Goal: Information Seeking & Learning: Check status

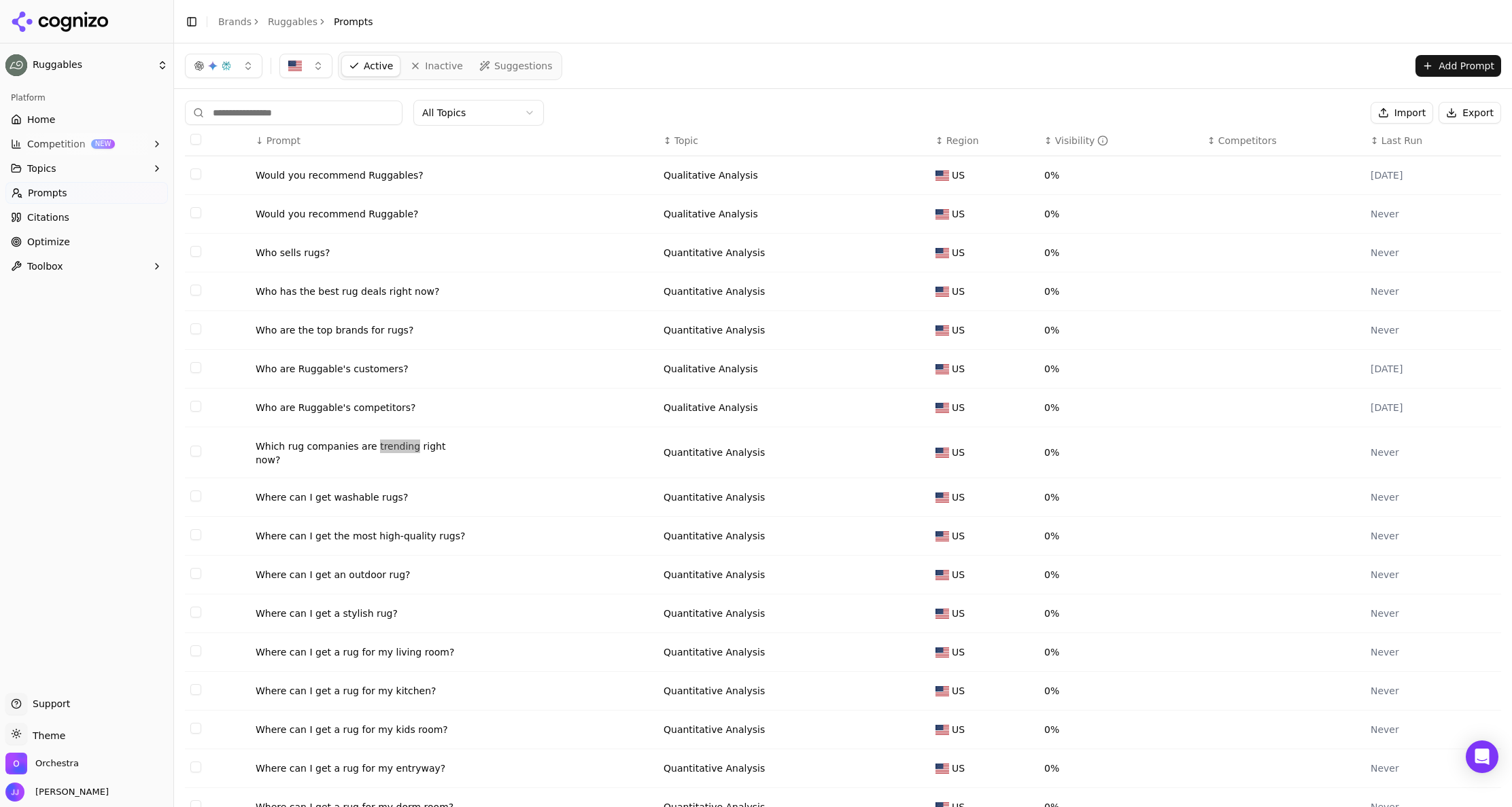
scroll to position [22, 0]
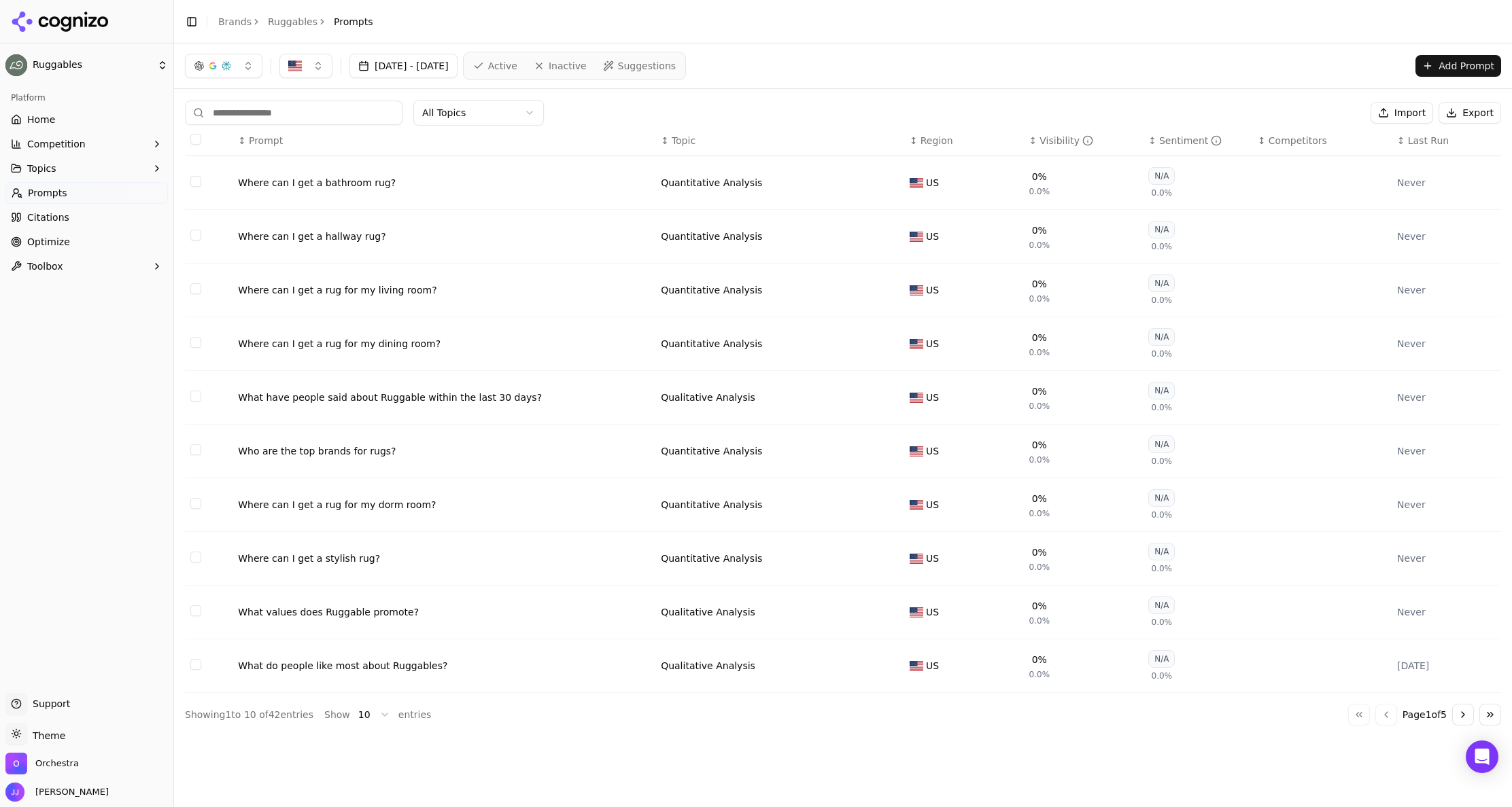
click at [357, 180] on div "Where can I get a bathroom rug?" at bounding box center [444, 183] width 412 height 13
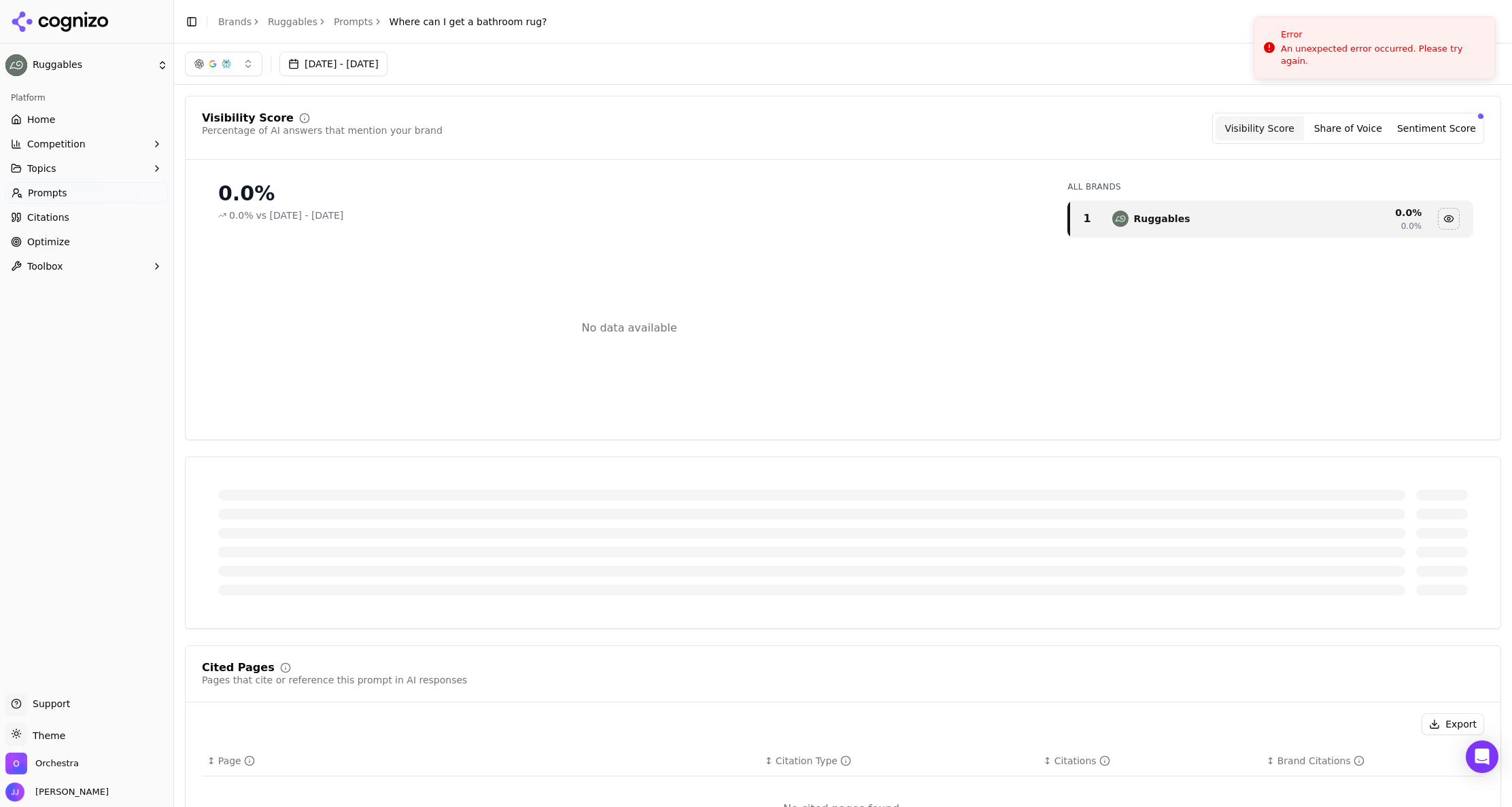
click at [385, 60] on button "[DATE] - [DATE]" at bounding box center [333, 63] width 108 height 25
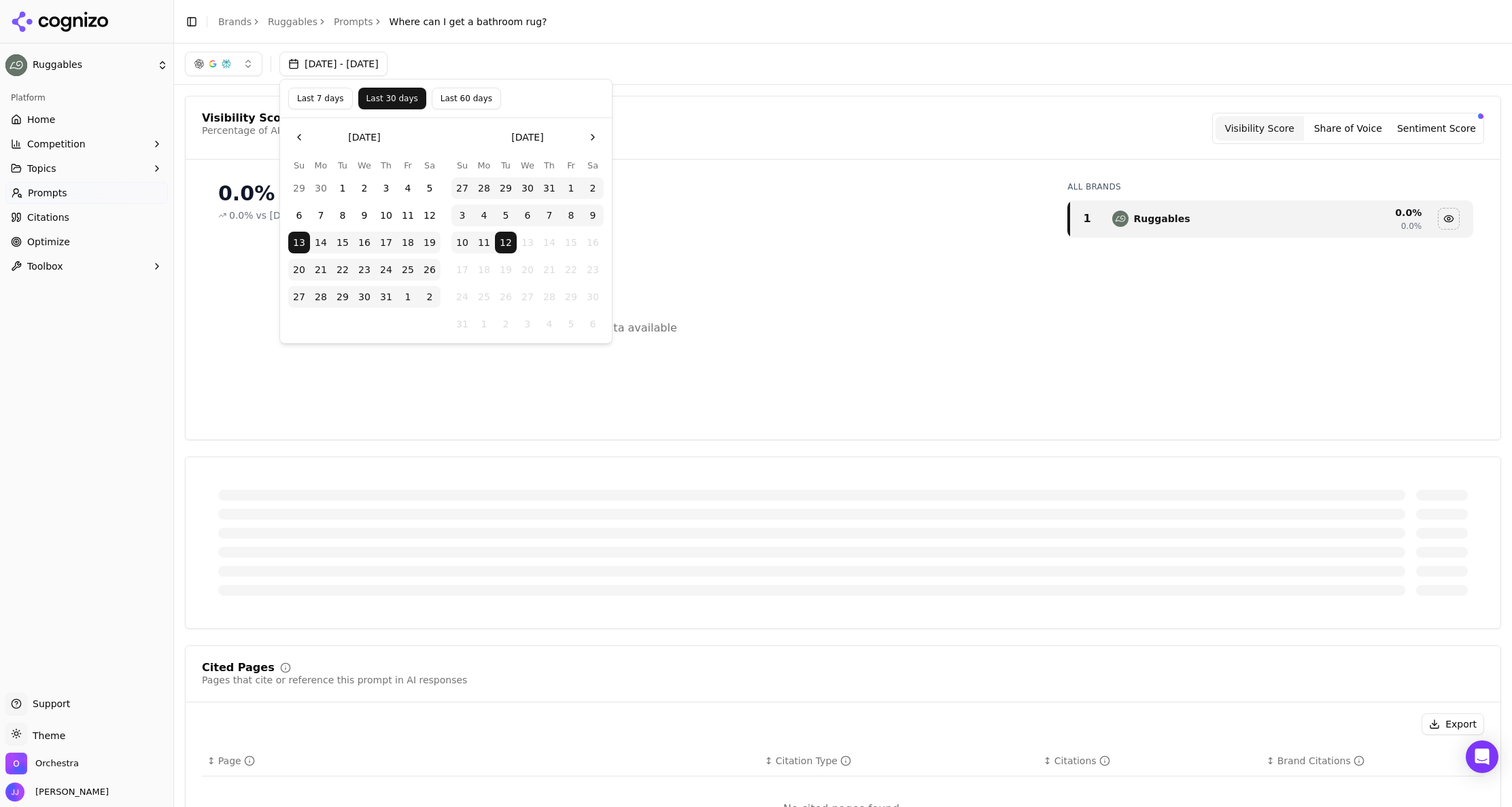
click at [487, 239] on button "11" at bounding box center [484, 242] width 22 height 22
click at [441, 362] on button "Confirm Date Selection" at bounding box center [446, 362] width 316 height 22
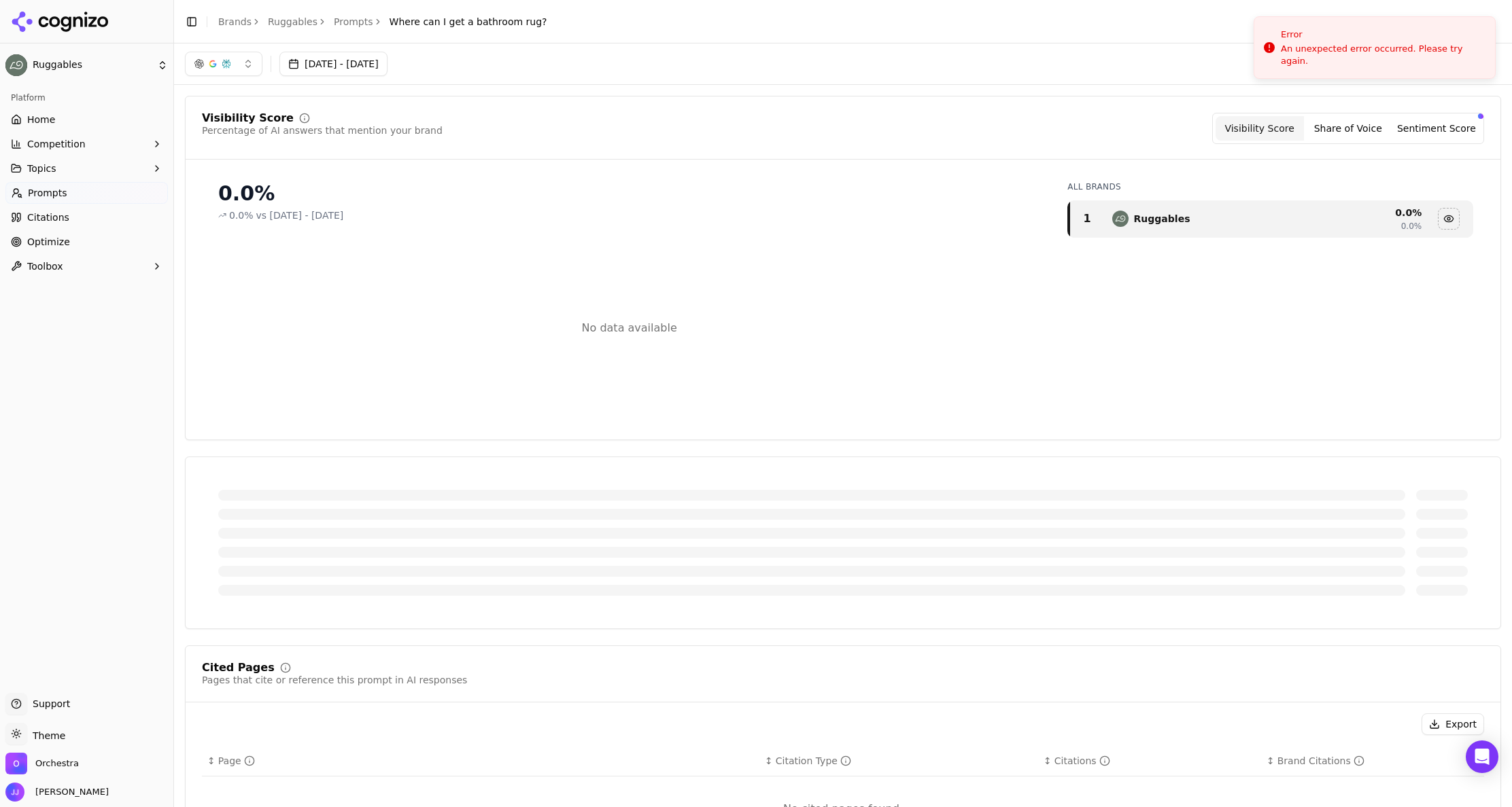
click at [360, 17] on link "Prompts" at bounding box center [353, 22] width 40 height 13
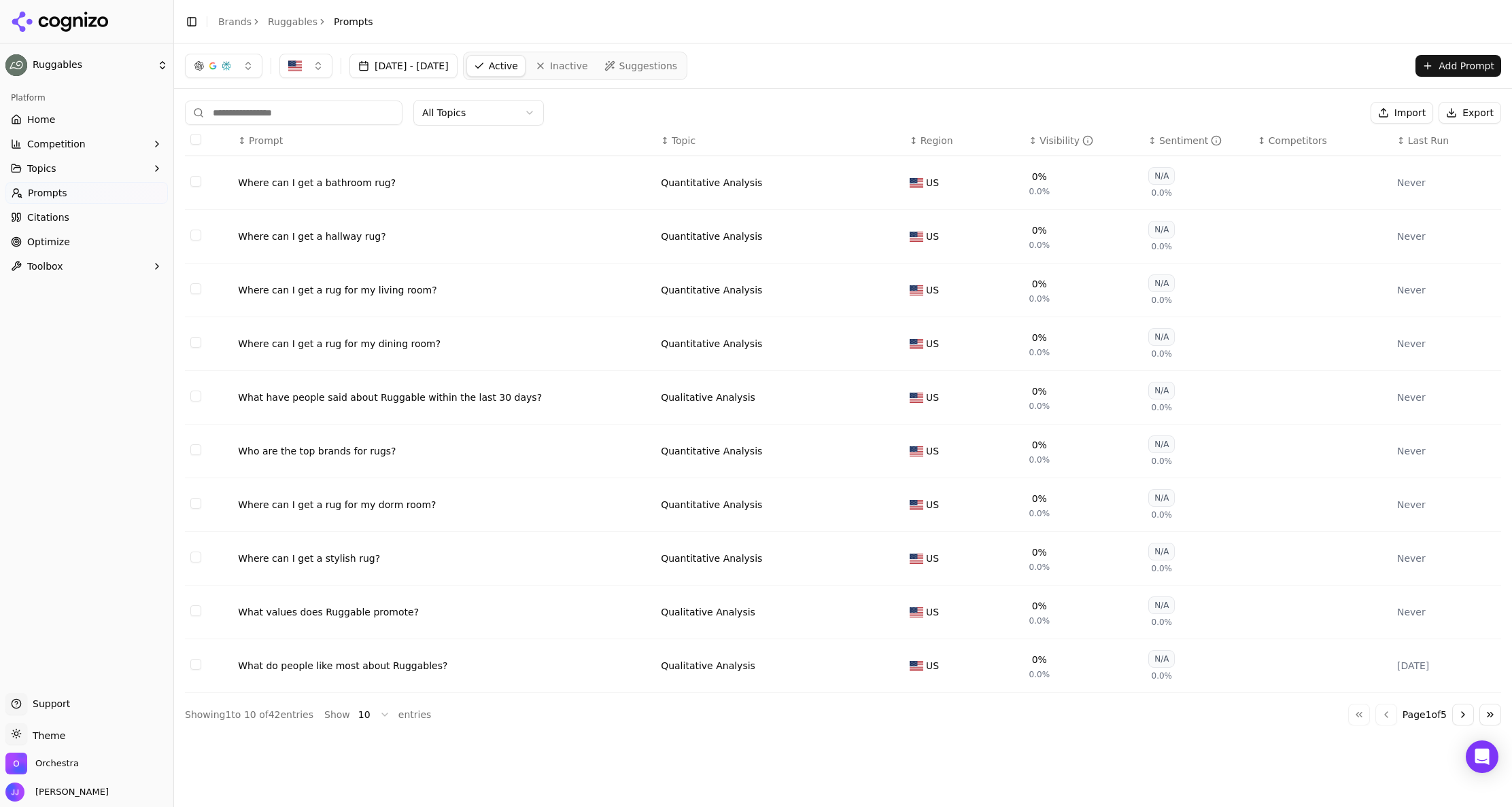
click at [472, 53] on div "Jul 13, 2025 - Aug 11, 2025 Active Inactive Suggestions" at bounding box center [436, 66] width 502 height 28
click at [457, 61] on button "Jul 13, 2025 - Aug 11, 2025" at bounding box center [403, 66] width 108 height 25
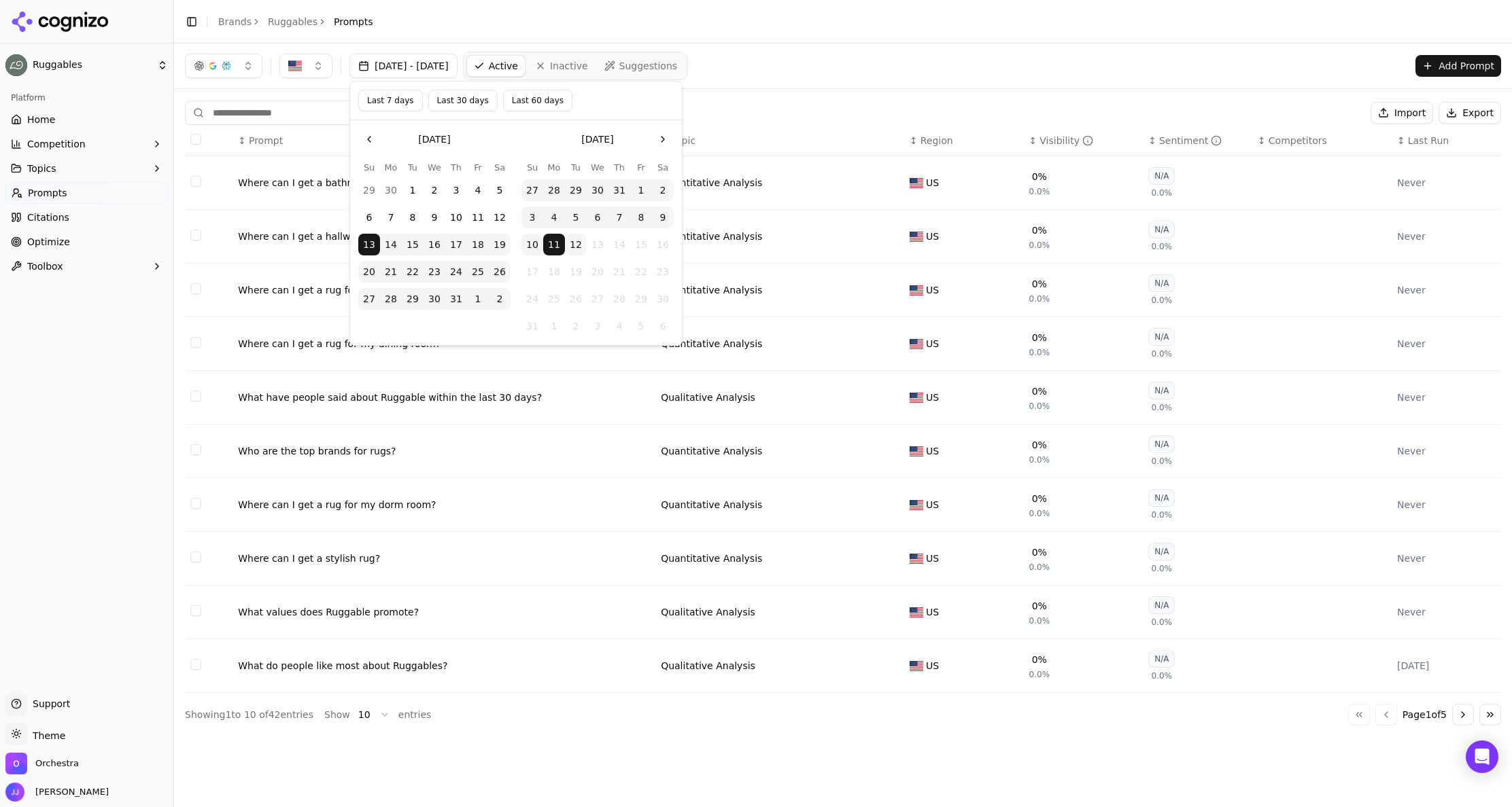
click at [584, 73] on link "Inactive" at bounding box center [561, 66] width 66 height 22
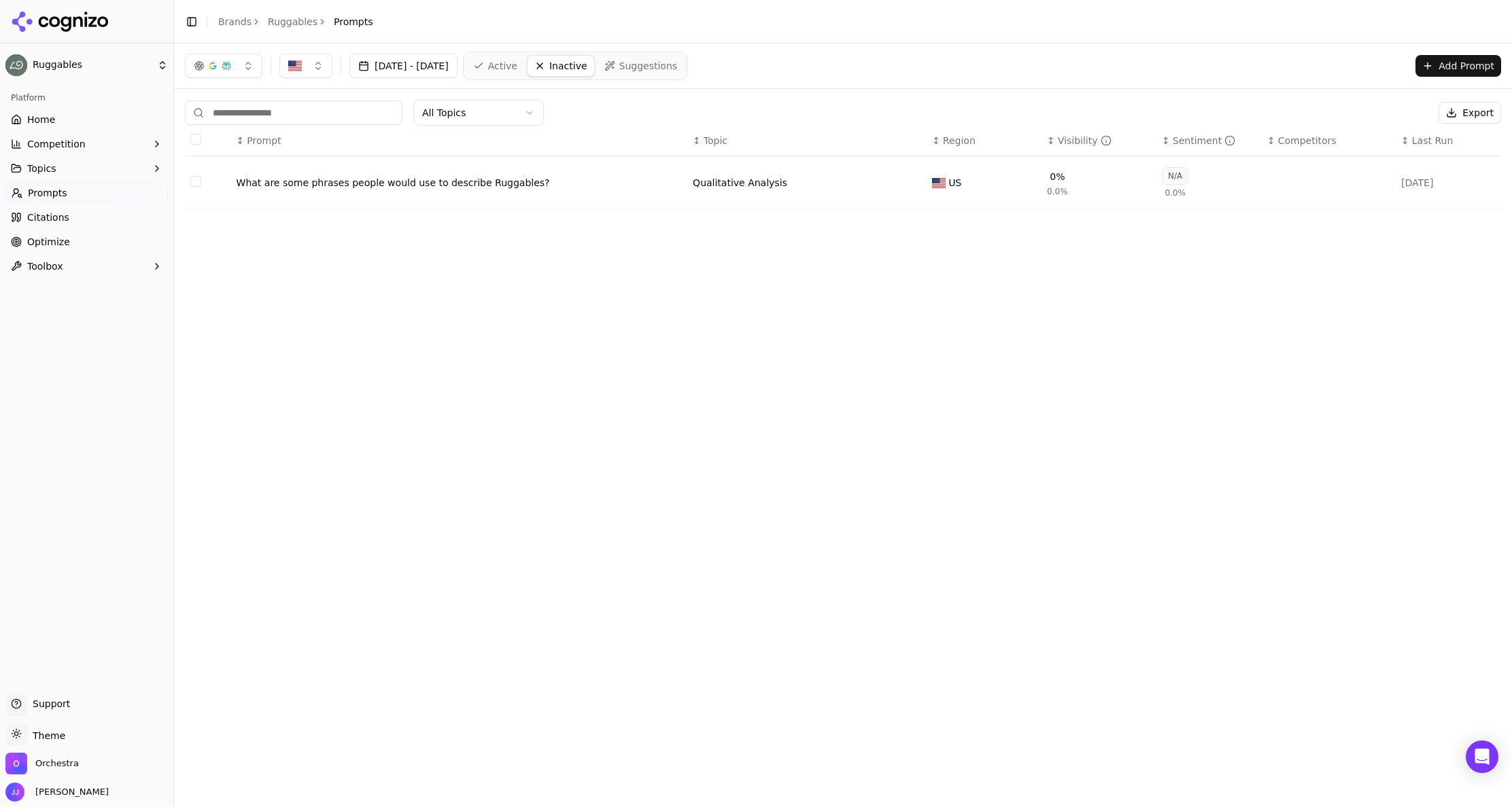
click at [203, 190] on td "Data table" at bounding box center [208, 183] width 46 height 54
click at [195, 187] on button "Select row 1" at bounding box center [196, 181] width 11 height 11
click at [1378, 111] on button "Activate ( 1 )" at bounding box center [1390, 113] width 87 height 22
click at [517, 65] on span "Active" at bounding box center [502, 66] width 29 height 13
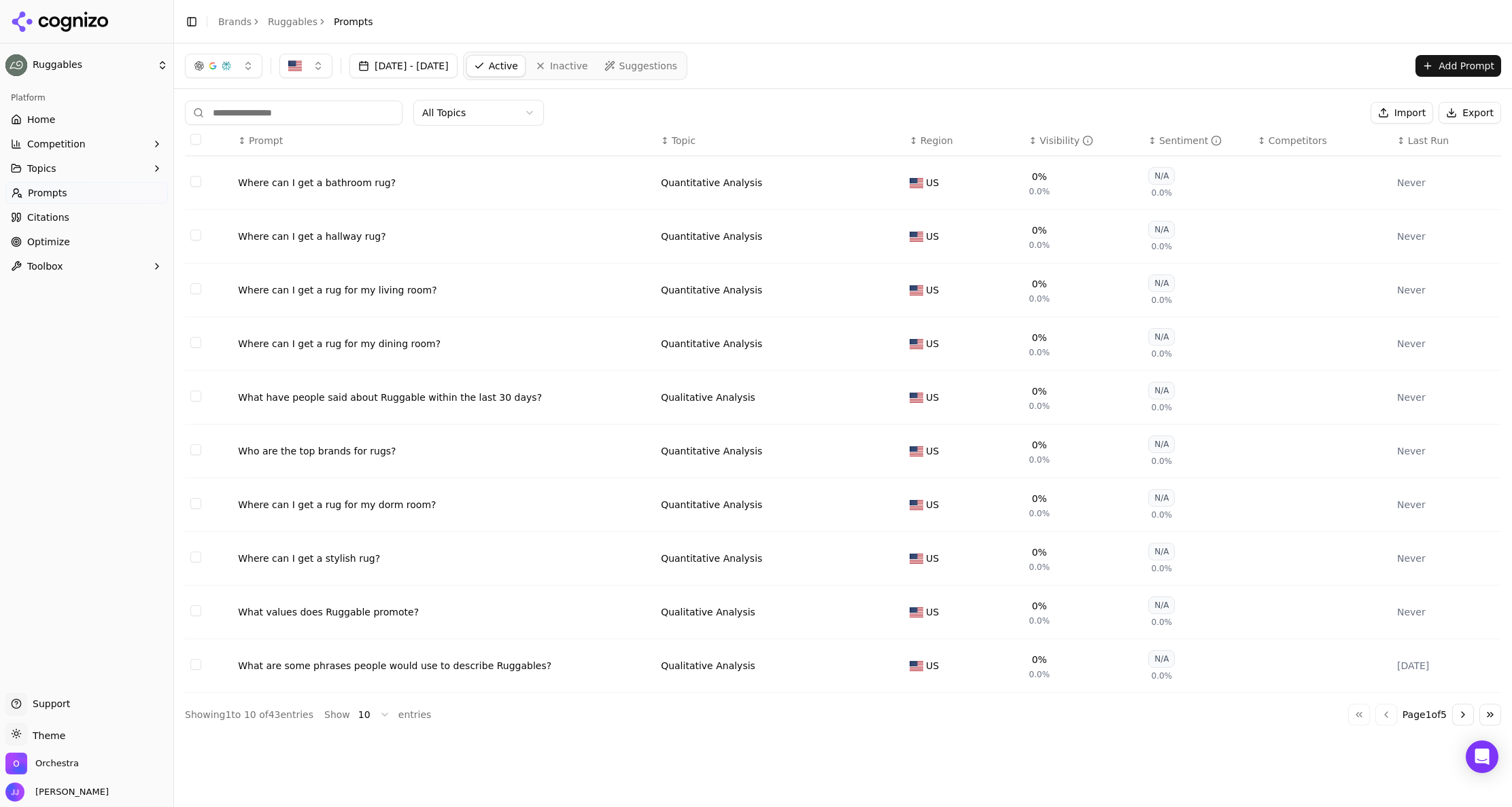
click at [287, 187] on div "Where can I get a bathroom rug?" at bounding box center [444, 183] width 412 height 13
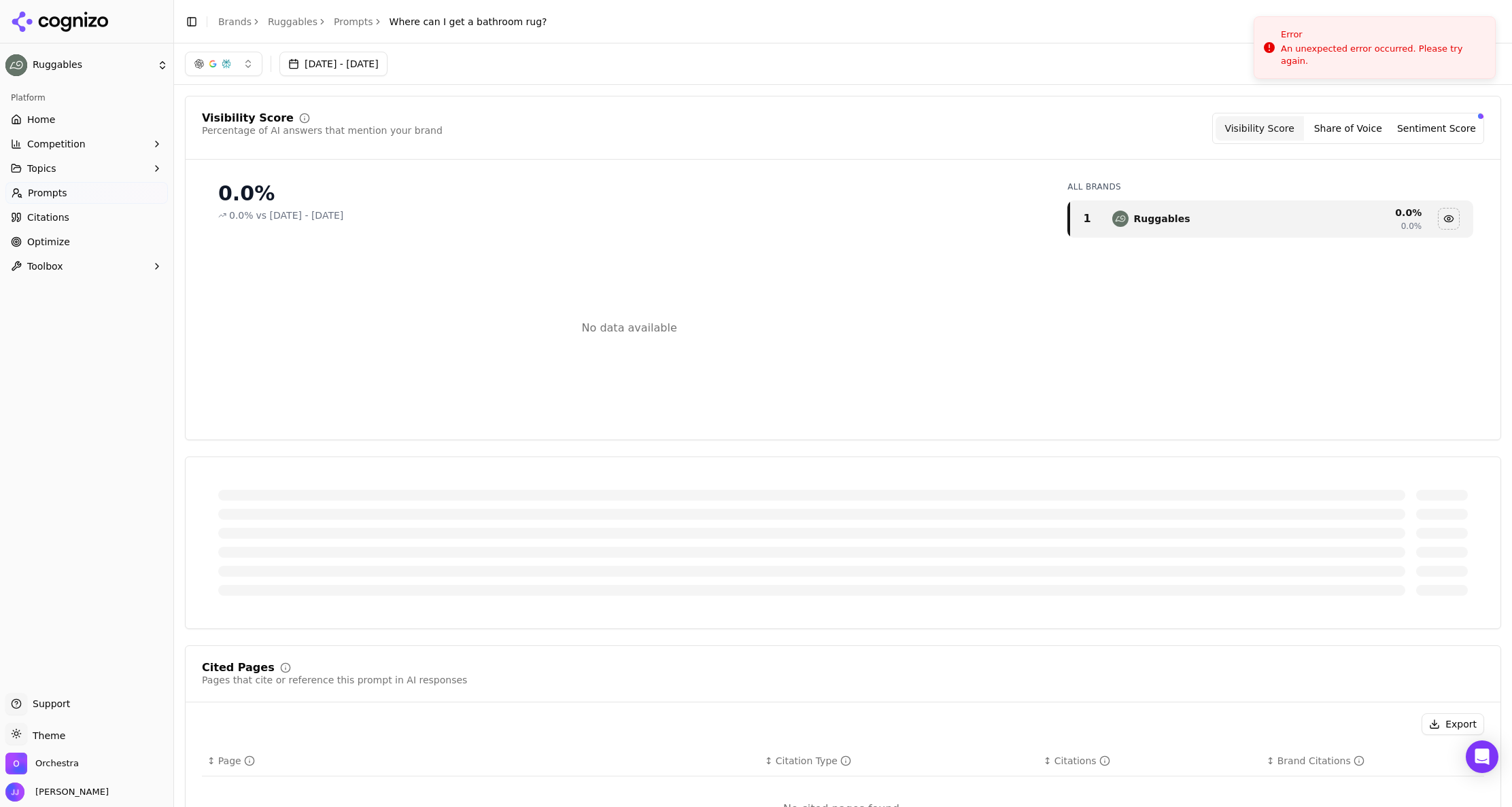
click at [498, 384] on div "No data available" at bounding box center [629, 327] width 855 height 190
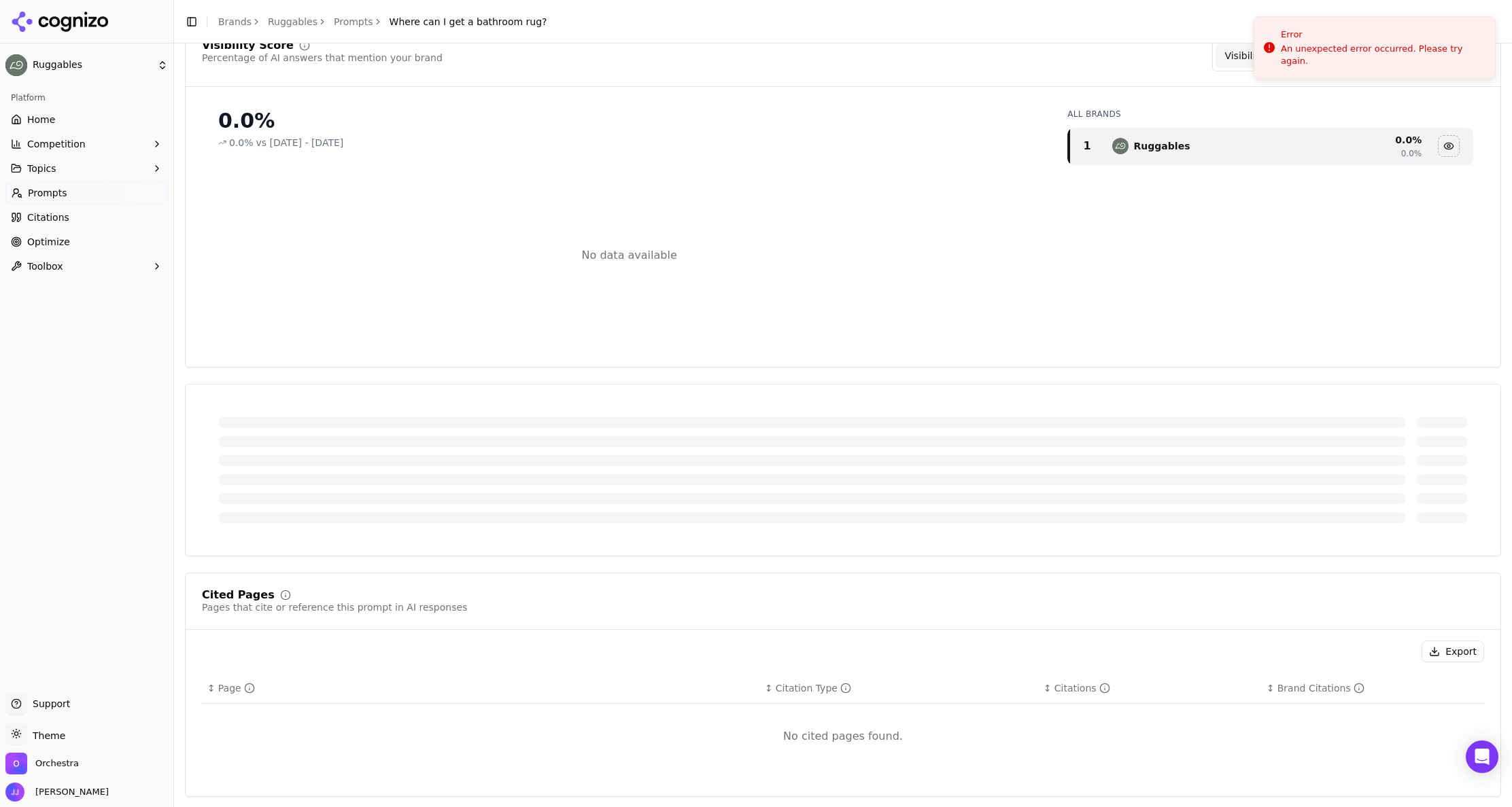
click at [61, 111] on link "Home" at bounding box center [87, 119] width 163 height 22
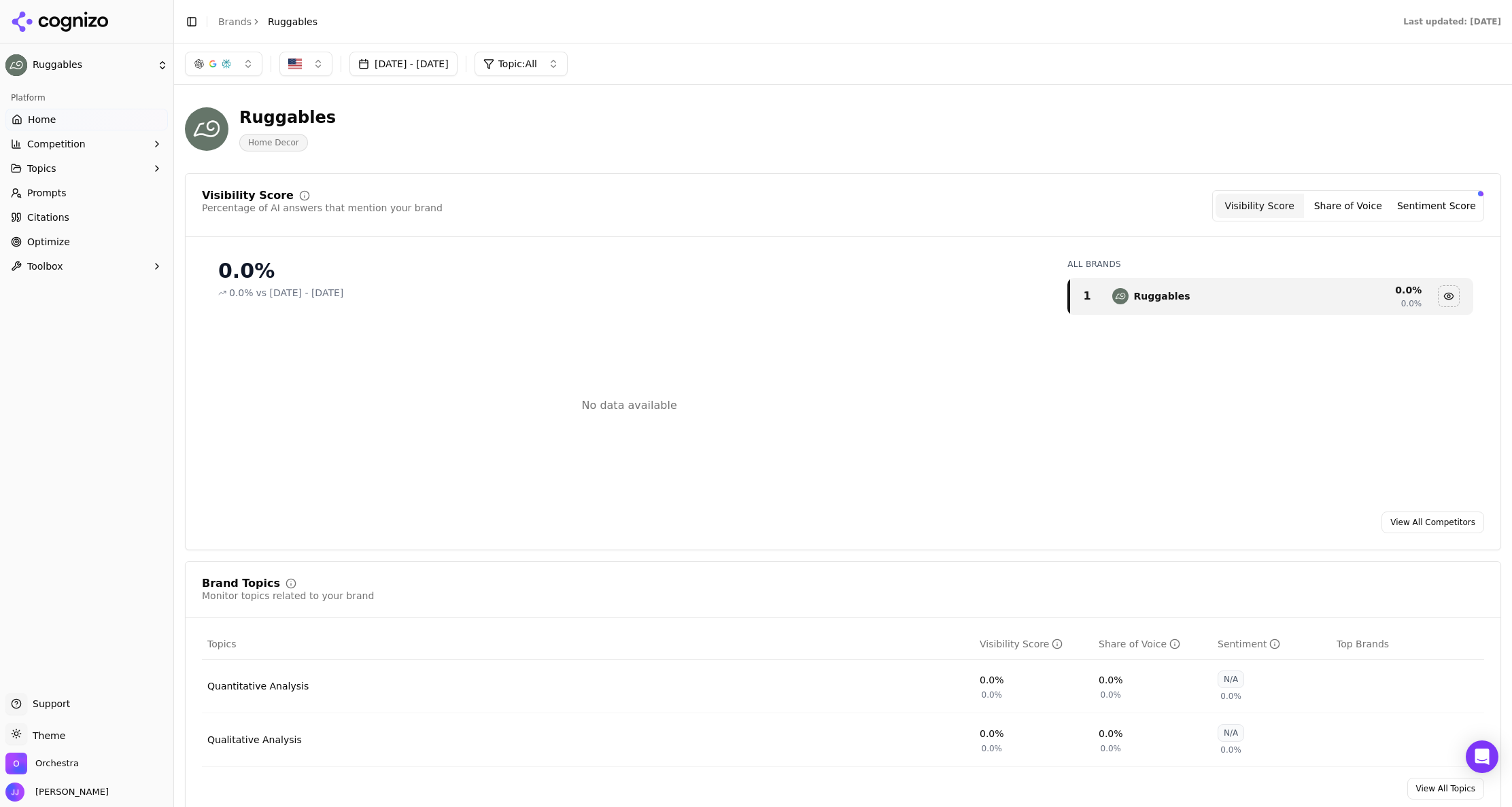
click at [263, 122] on div "Ruggables" at bounding box center [287, 117] width 96 height 22
click at [211, 126] on img at bounding box center [207, 129] width 43 height 43
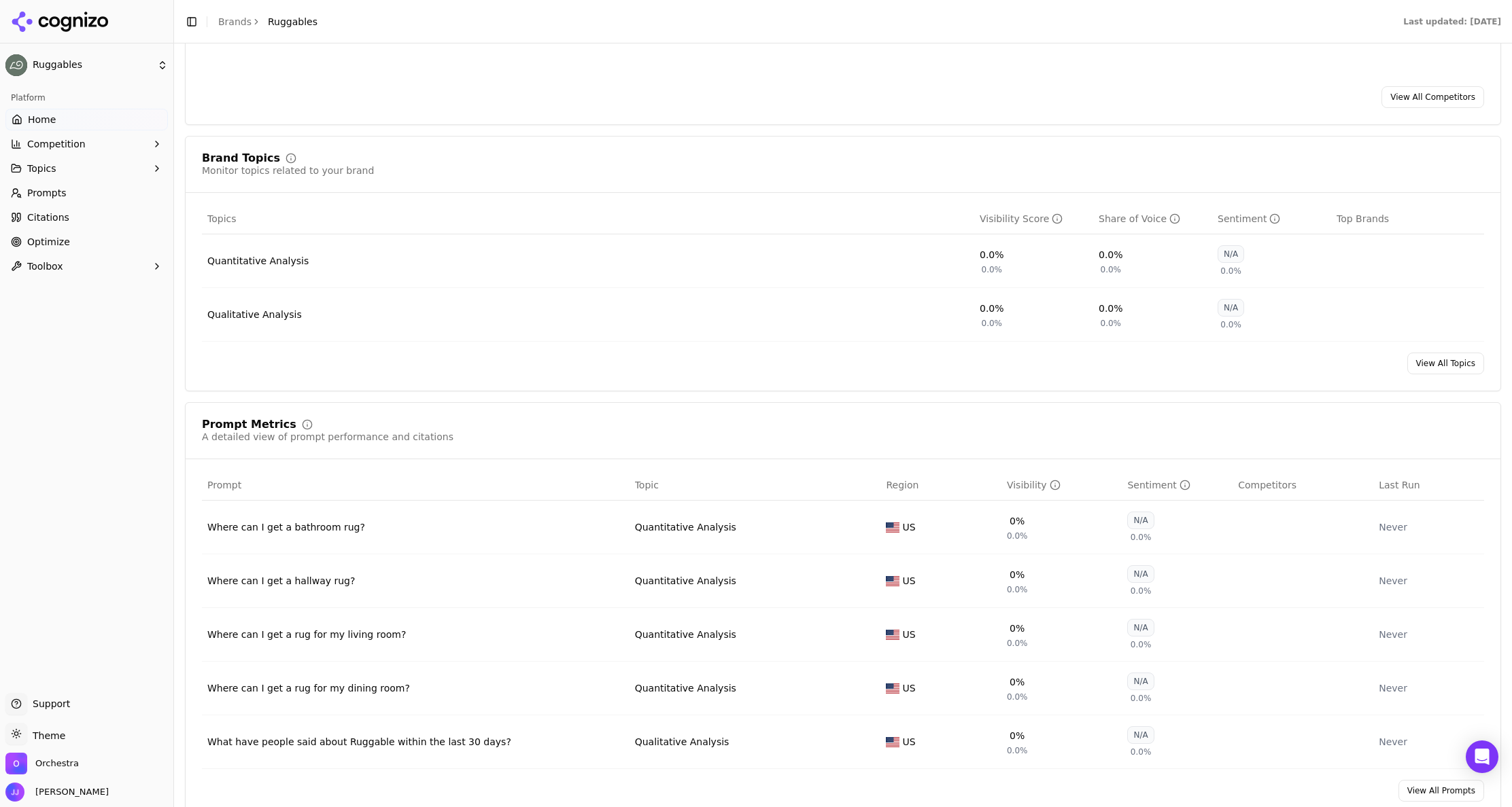
scroll to position [679, 0]
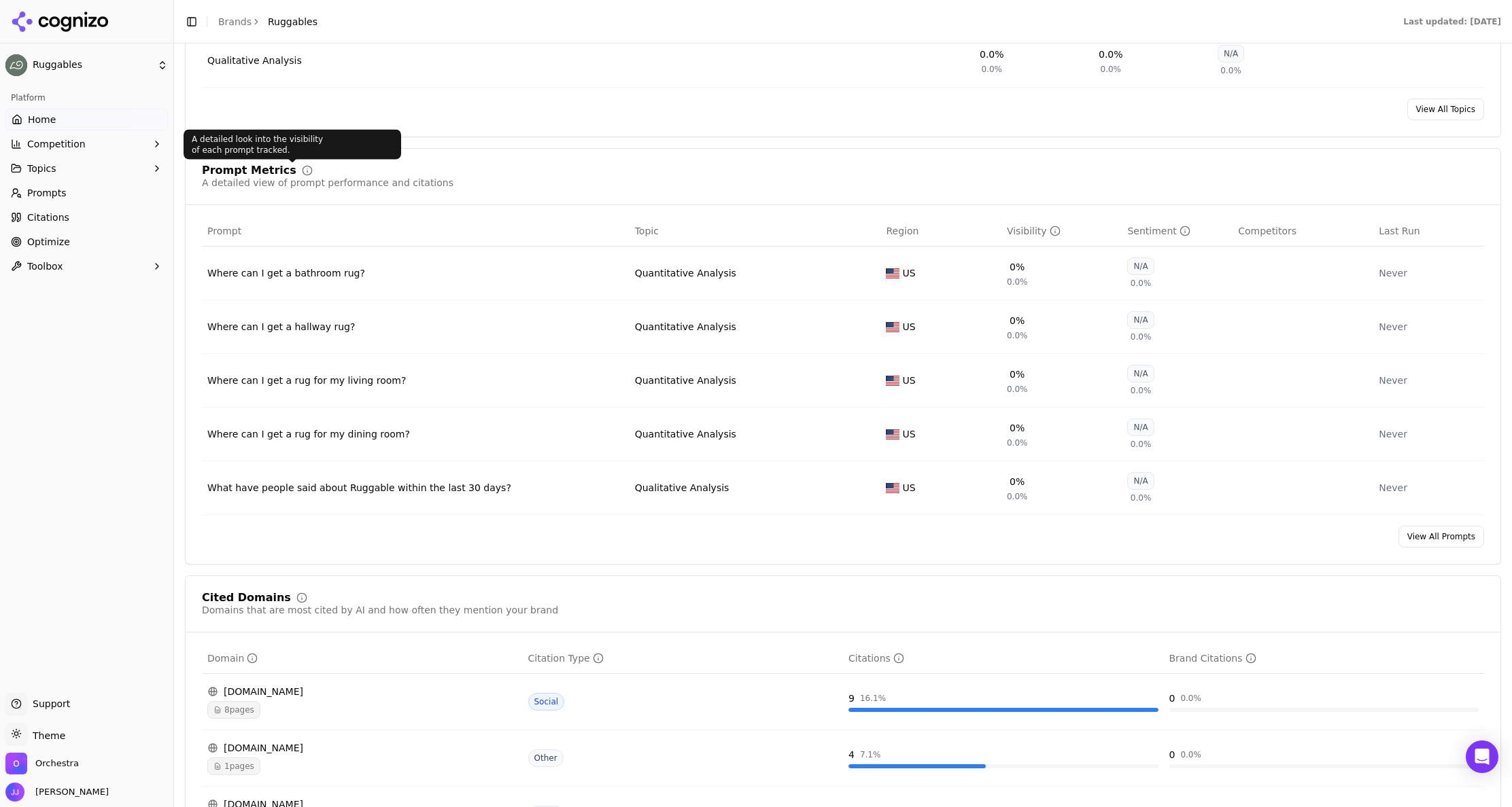
click at [302, 173] on icon at bounding box center [307, 170] width 11 height 11
click at [1434, 544] on link "View All Prompts" at bounding box center [1441, 536] width 86 height 22
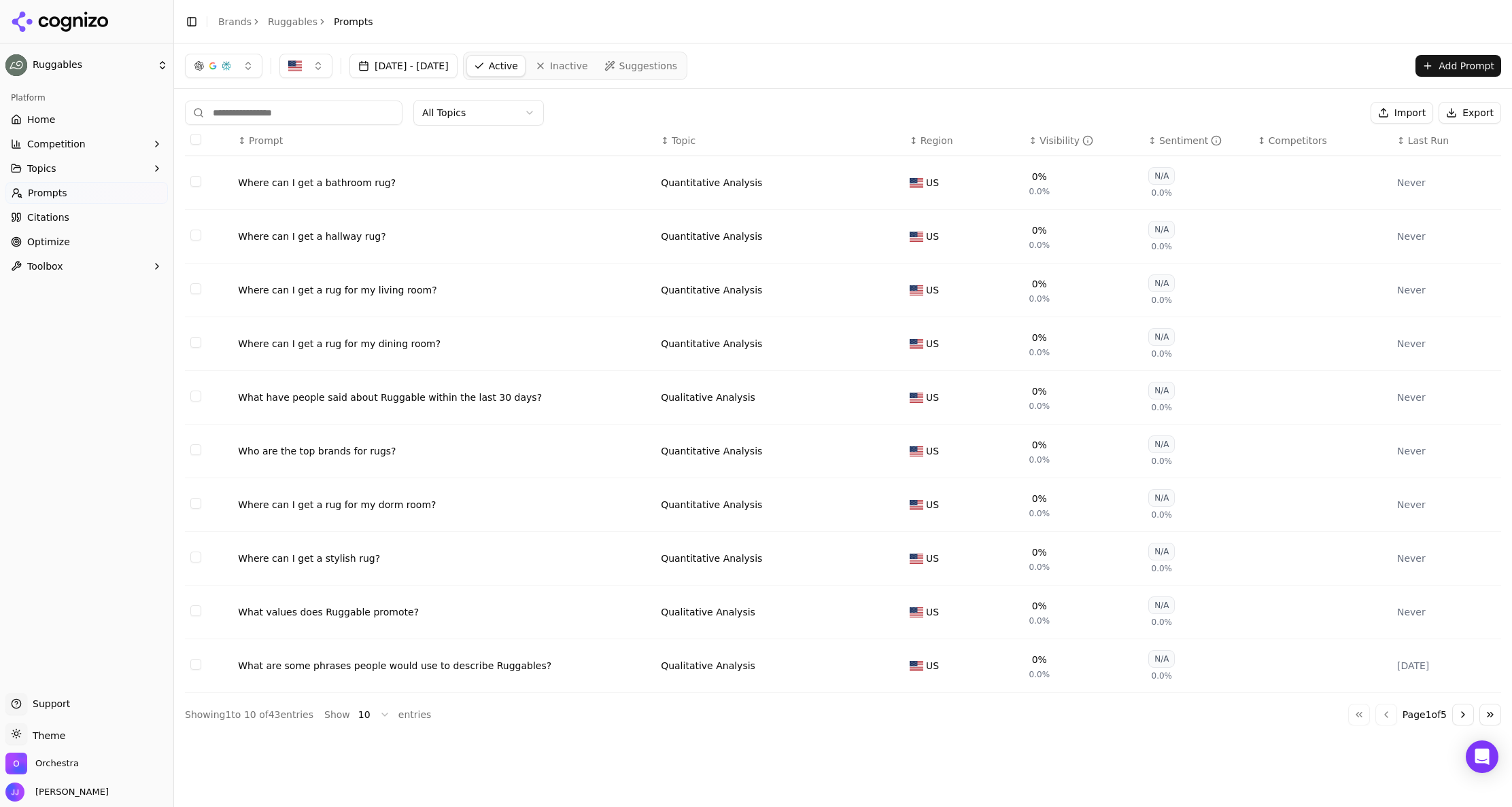
click at [201, 180] on button "Select row 1" at bounding box center [196, 181] width 11 height 11
click at [195, 183] on button "Select row 1" at bounding box center [196, 181] width 11 height 11
click at [1408, 666] on div "8/10/2025" at bounding box center [1446, 666] width 99 height 13
click at [466, 671] on div "What are some phrases people would use to describe Ruggables?" at bounding box center [444, 666] width 412 height 13
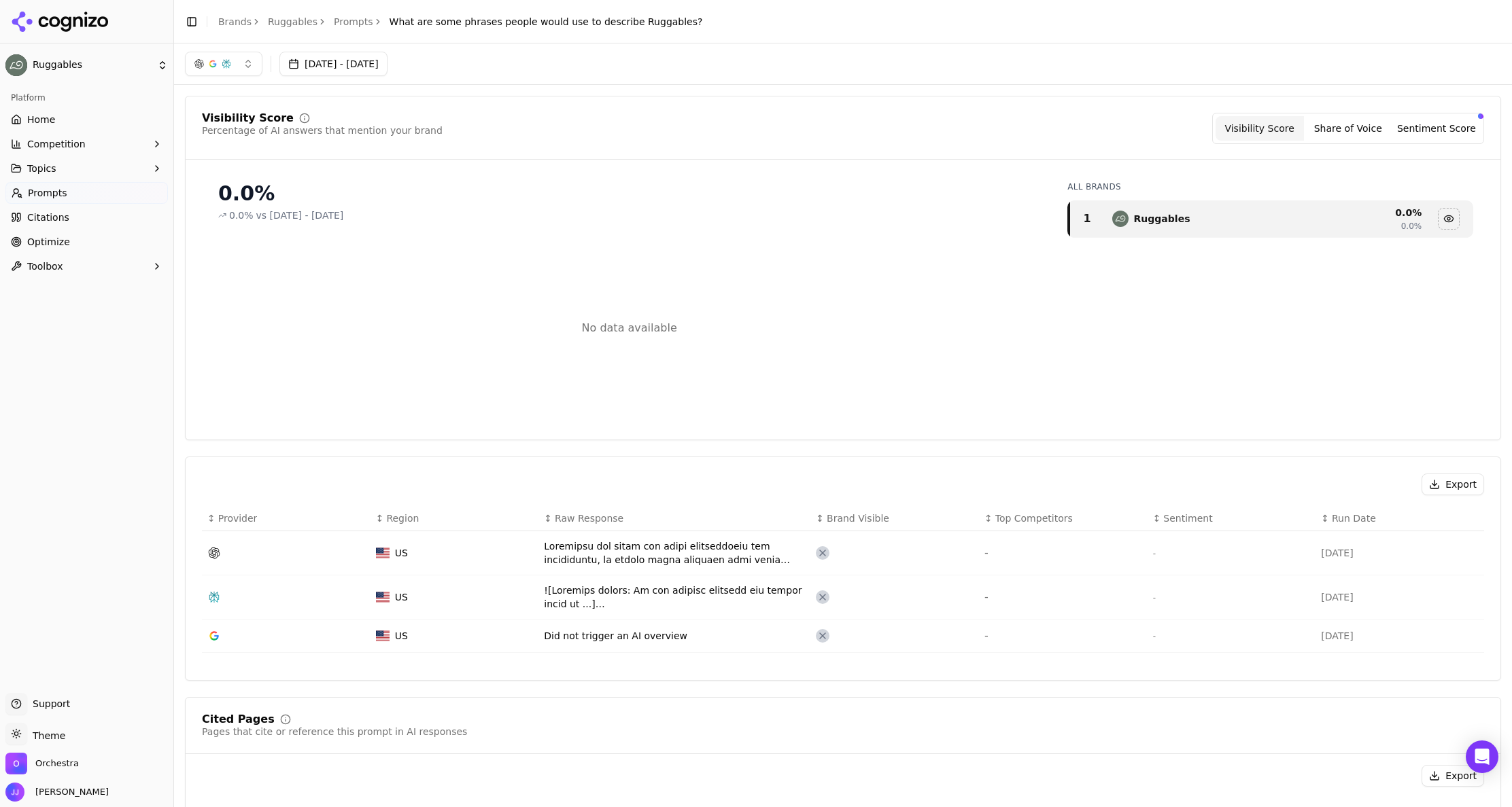
click at [1456, 135] on button "Sentiment Score" at bounding box center [1437, 128] width 88 height 25
click at [1275, 134] on button "Visibility Score" at bounding box center [1260, 128] width 88 height 25
click at [54, 137] on span "Competition" at bounding box center [56, 144] width 58 height 13
click at [51, 127] on link "Home" at bounding box center [87, 119] width 163 height 22
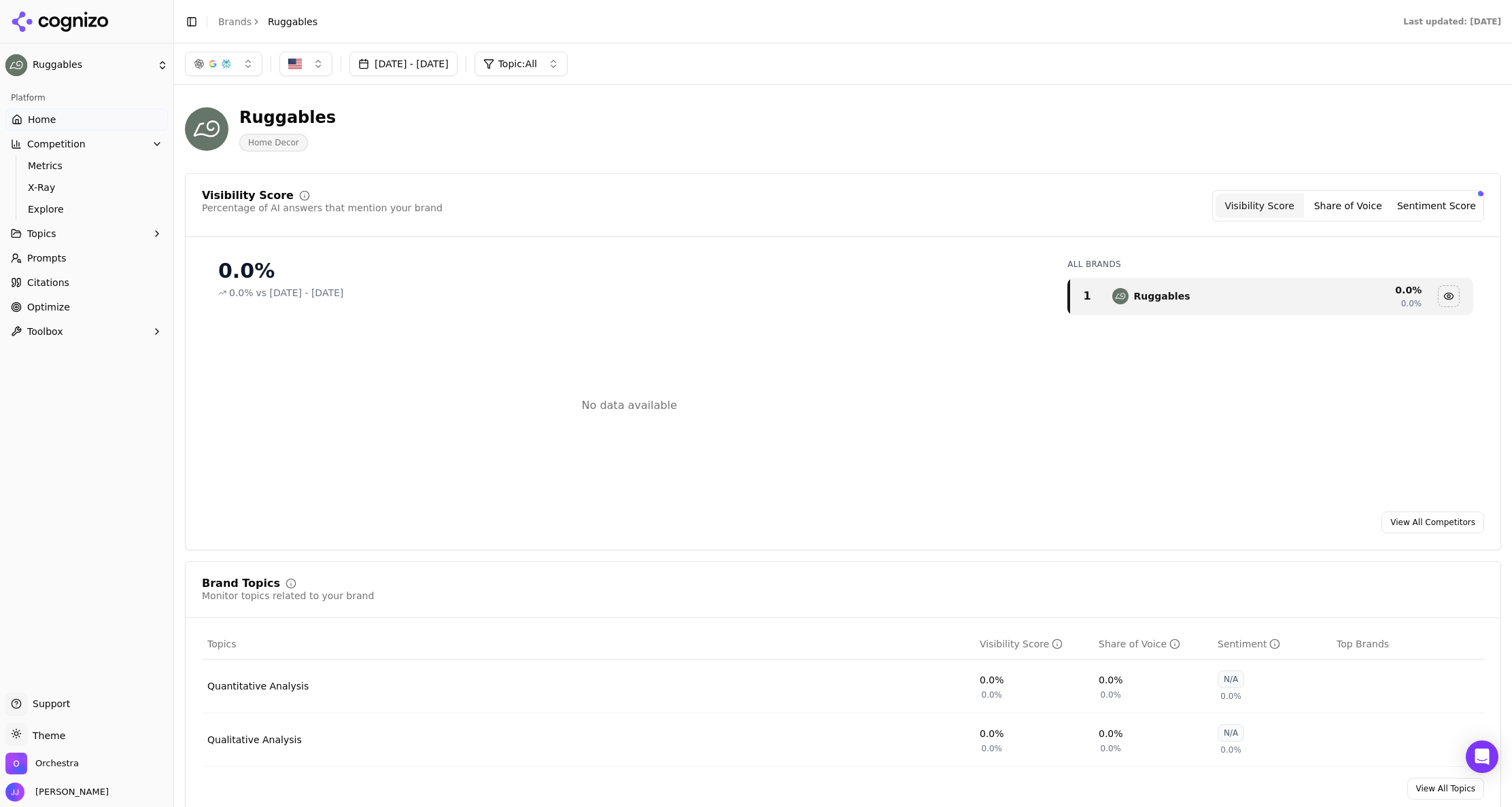
click at [68, 263] on link "Prompts" at bounding box center [87, 258] width 163 height 22
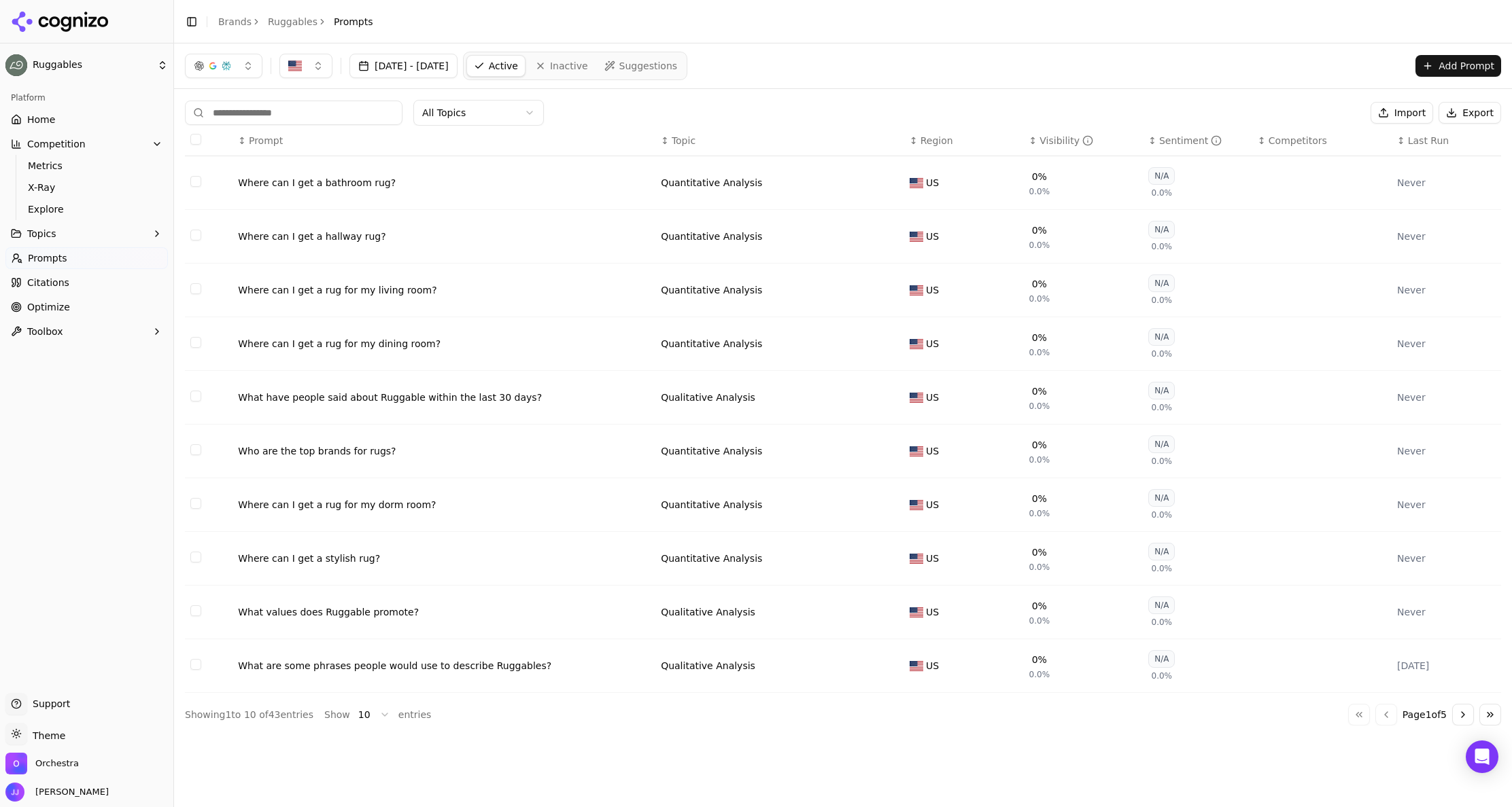
click at [53, 700] on span "Support" at bounding box center [48, 704] width 43 height 13
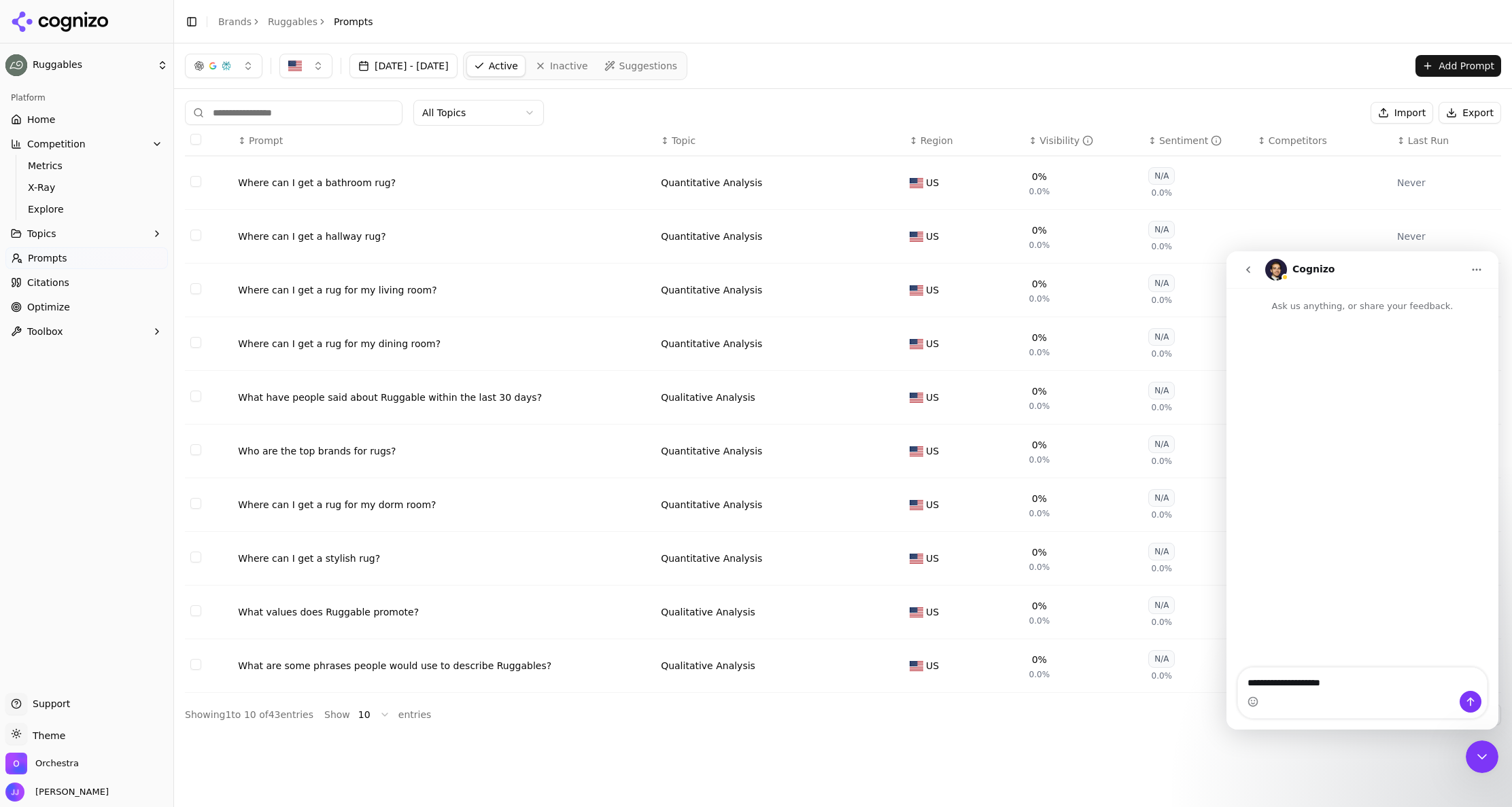
type textarea "**********"
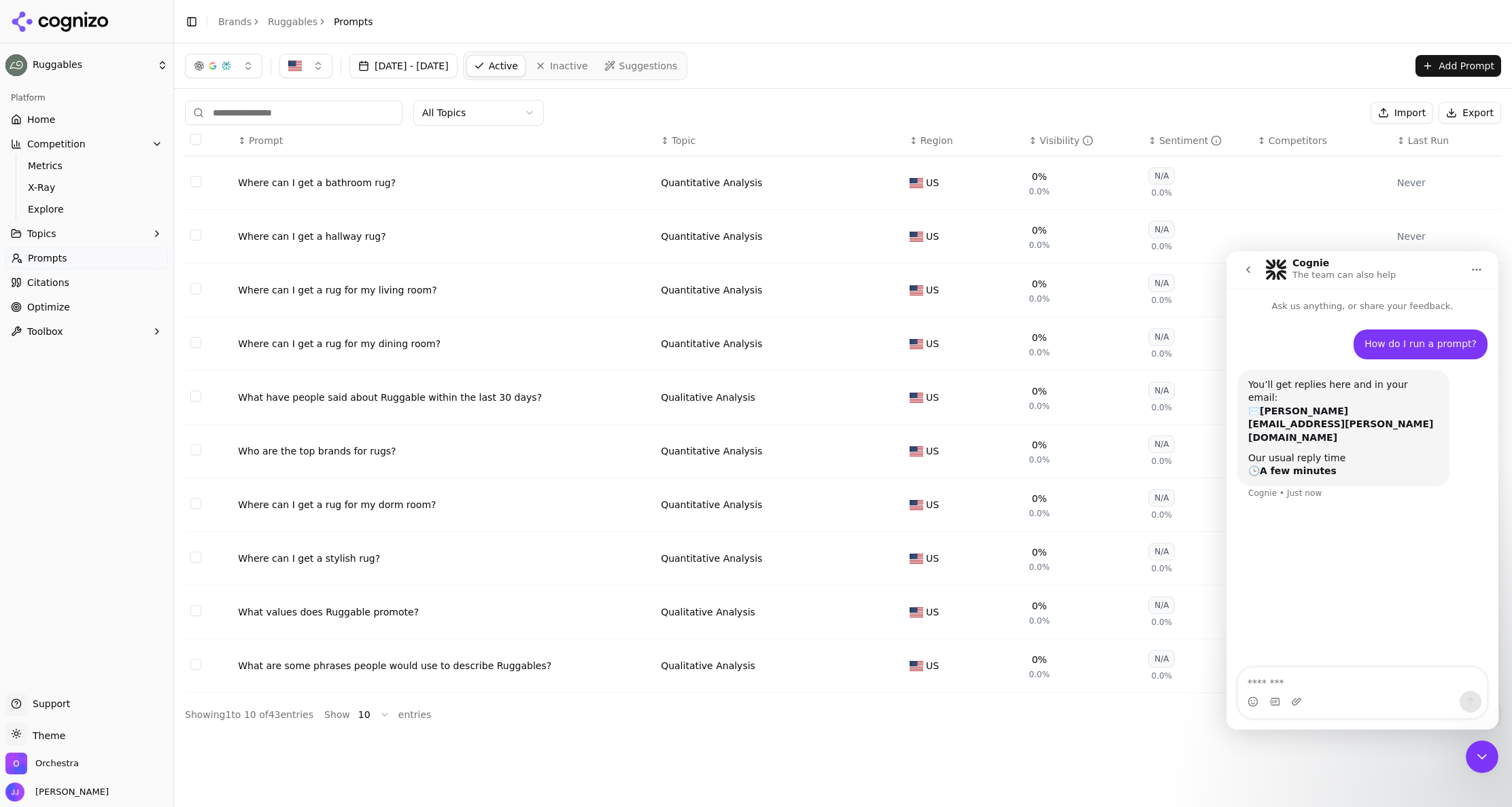
click at [467, 175] on td "Where can I get a bathroom rug?" at bounding box center [444, 183] width 423 height 54
click at [393, 185] on div "Where can I get a bathroom rug?" at bounding box center [444, 183] width 412 height 13
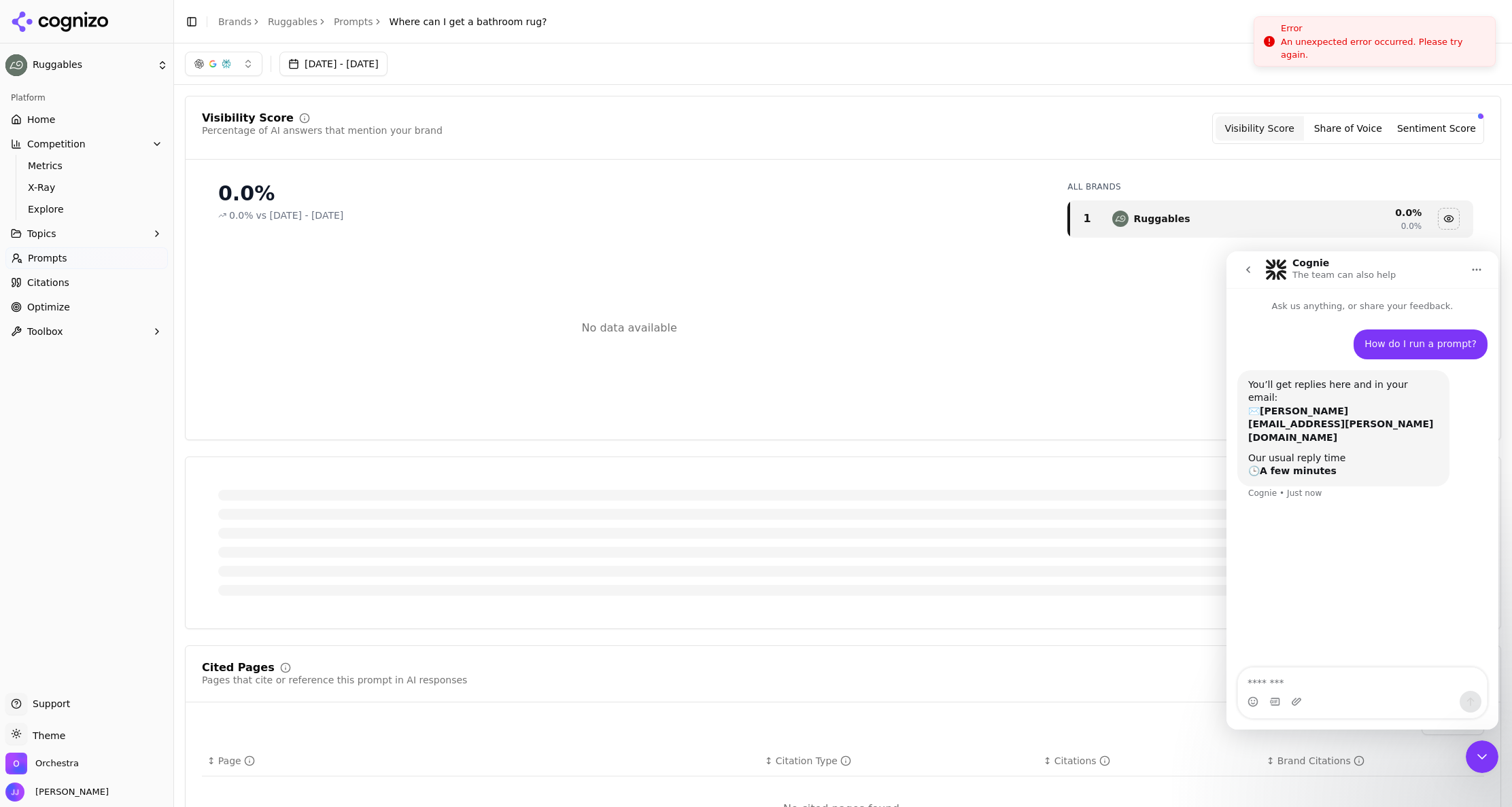
click at [1308, 35] on div "Error" at bounding box center [1382, 28] width 203 height 13
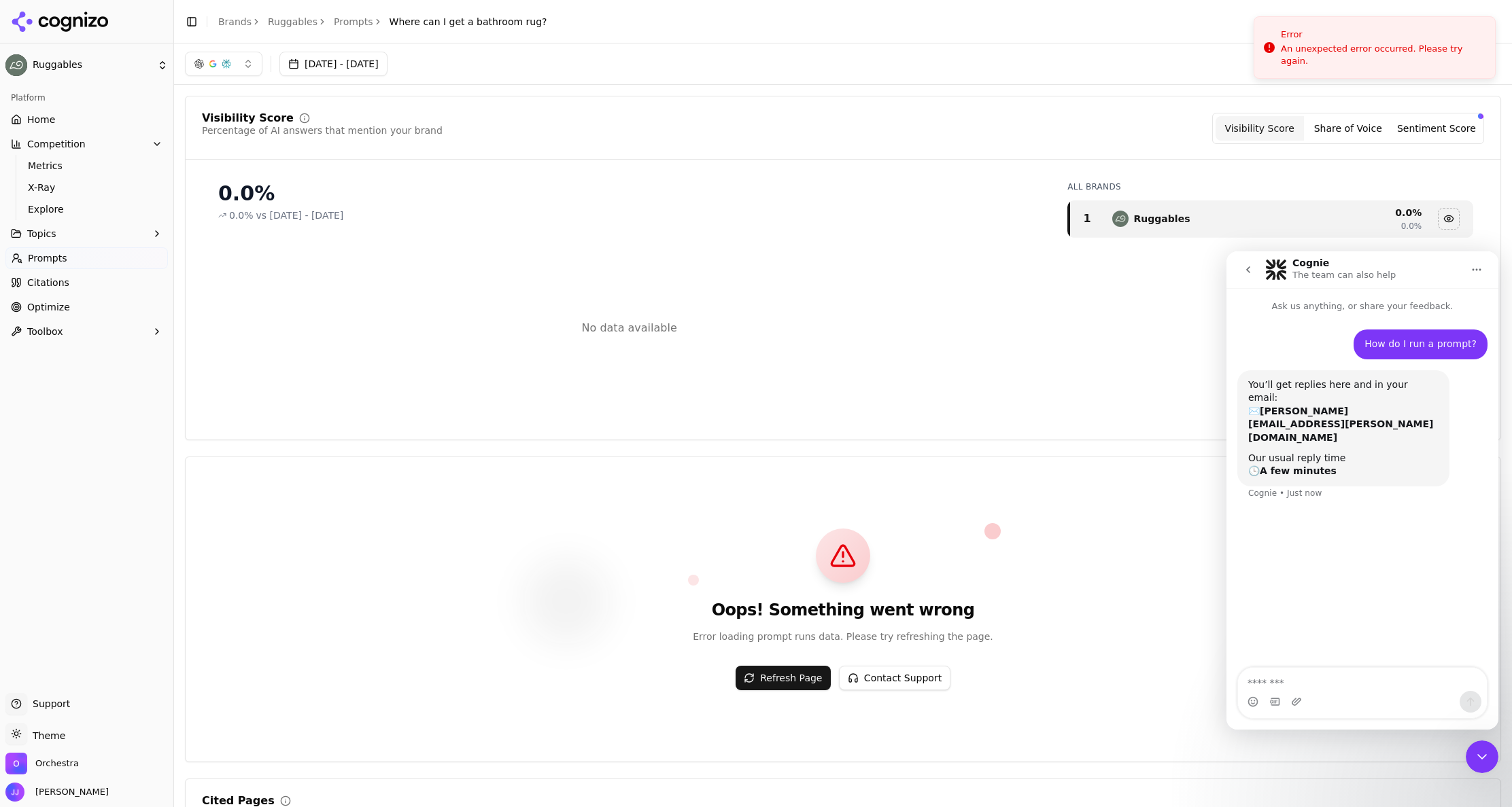
click at [787, 678] on button "Refresh Page" at bounding box center [784, 678] width 96 height 25
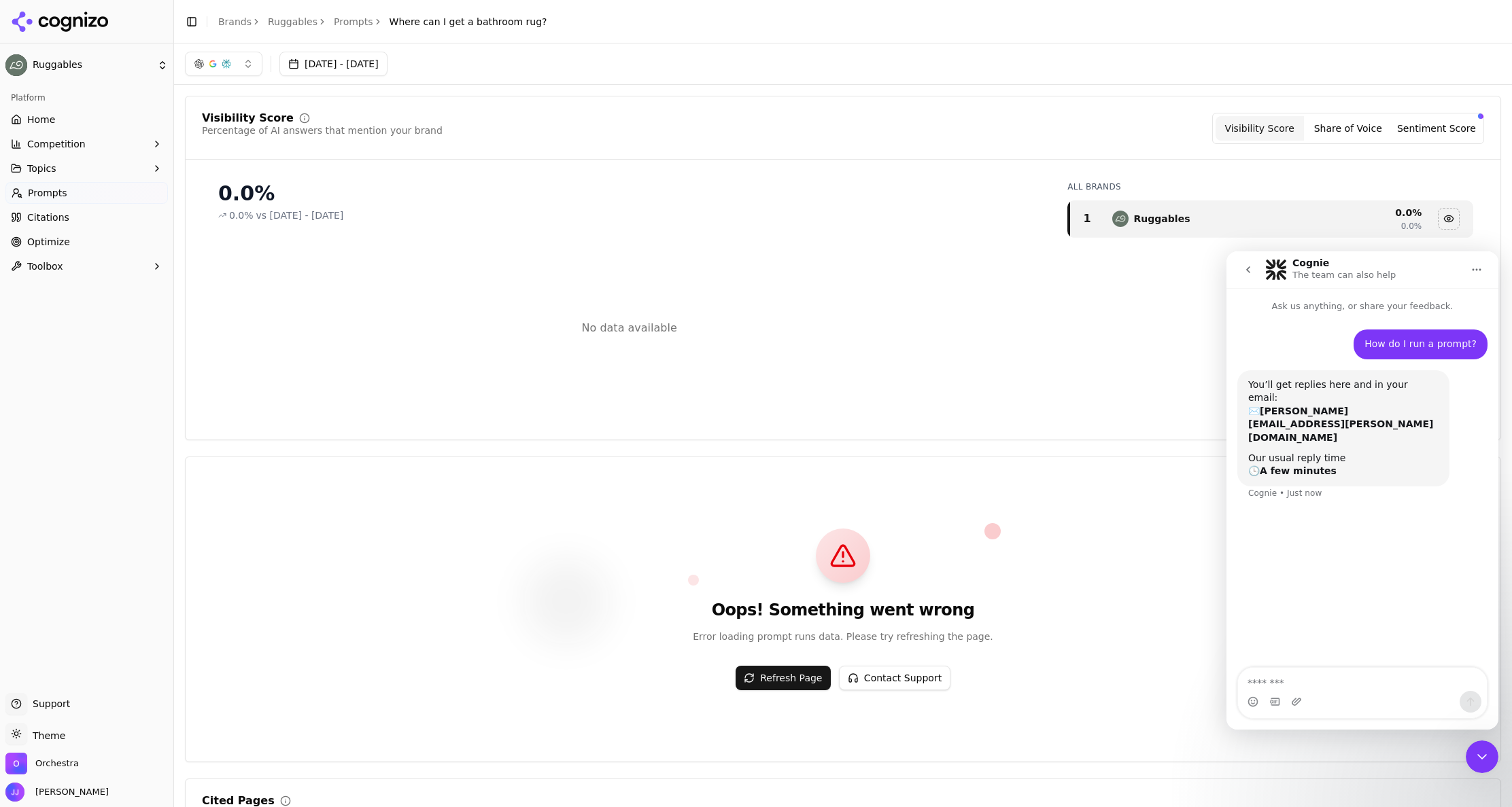
click at [768, 231] on div "0.0% 0.0% vs [DATE] - [DATE] No data available" at bounding box center [629, 297] width 855 height 253
click at [1350, 596] on div "How do I run a prompt? [PERSON_NAME] • 51m ago You’ll get replies here and in y…" at bounding box center [1362, 491] width 272 height 356
click at [1219, 532] on div "Oops! Something went wrong Error loading prompt runs data. Please try refreshin…" at bounding box center [843, 610] width 1282 height 206
click at [1372, 527] on div "How do I run a prompt? [PERSON_NAME] • 51m ago You’ll get replies here and in y…" at bounding box center [1362, 491] width 272 height 356
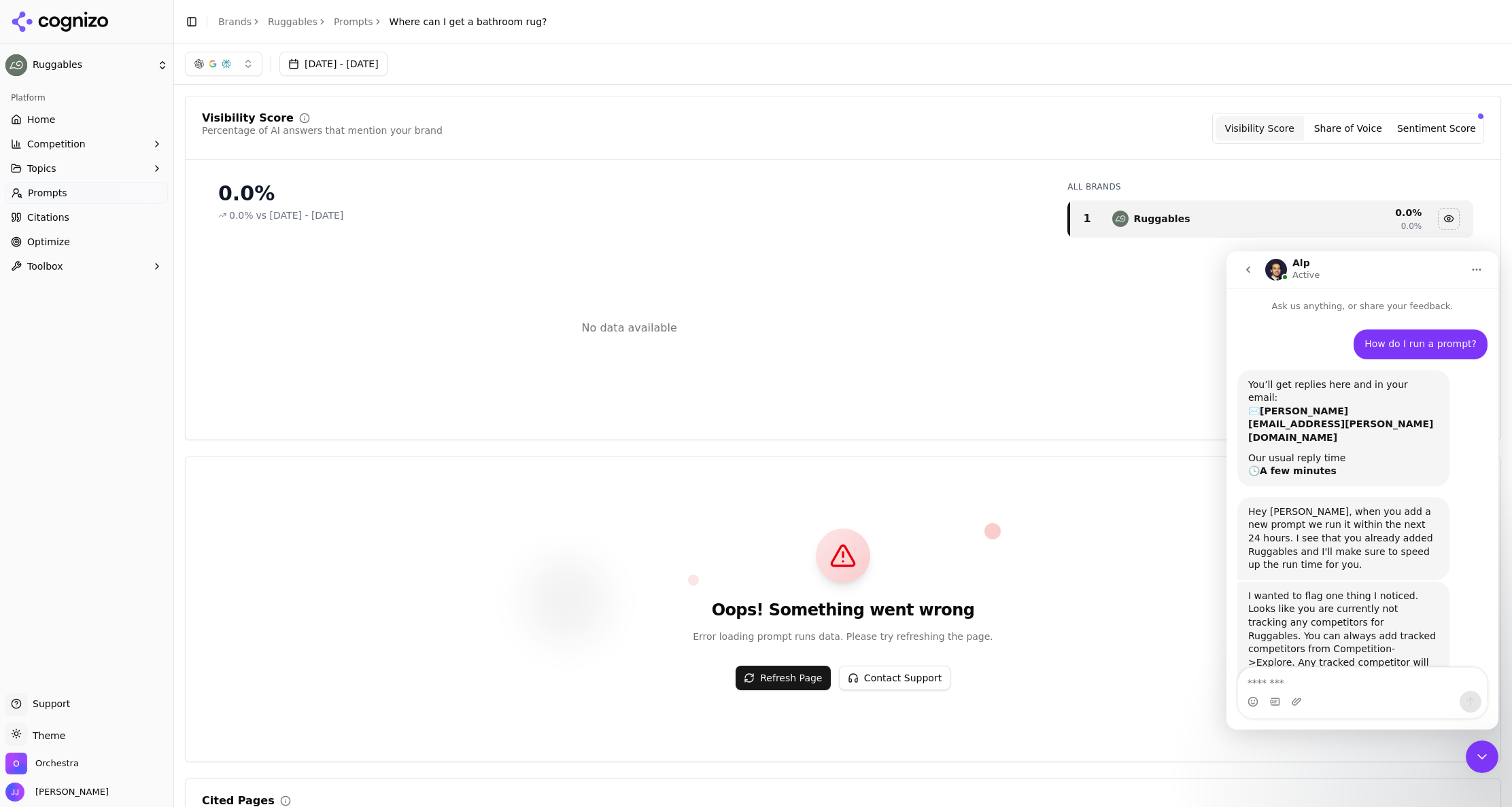
click at [422, 540] on div "Oops! Something went wrong Error loading prompt runs data. Please try refreshin…" at bounding box center [843, 610] width 1282 height 206
click at [1384, 708] on div "Intercom messenger" at bounding box center [1362, 702] width 249 height 22
click at [1379, 686] on textarea "Message…" at bounding box center [1362, 679] width 249 height 23
click at [1316, 681] on textarea "Message…" at bounding box center [1362, 679] width 249 height 23
type textarea "**********"
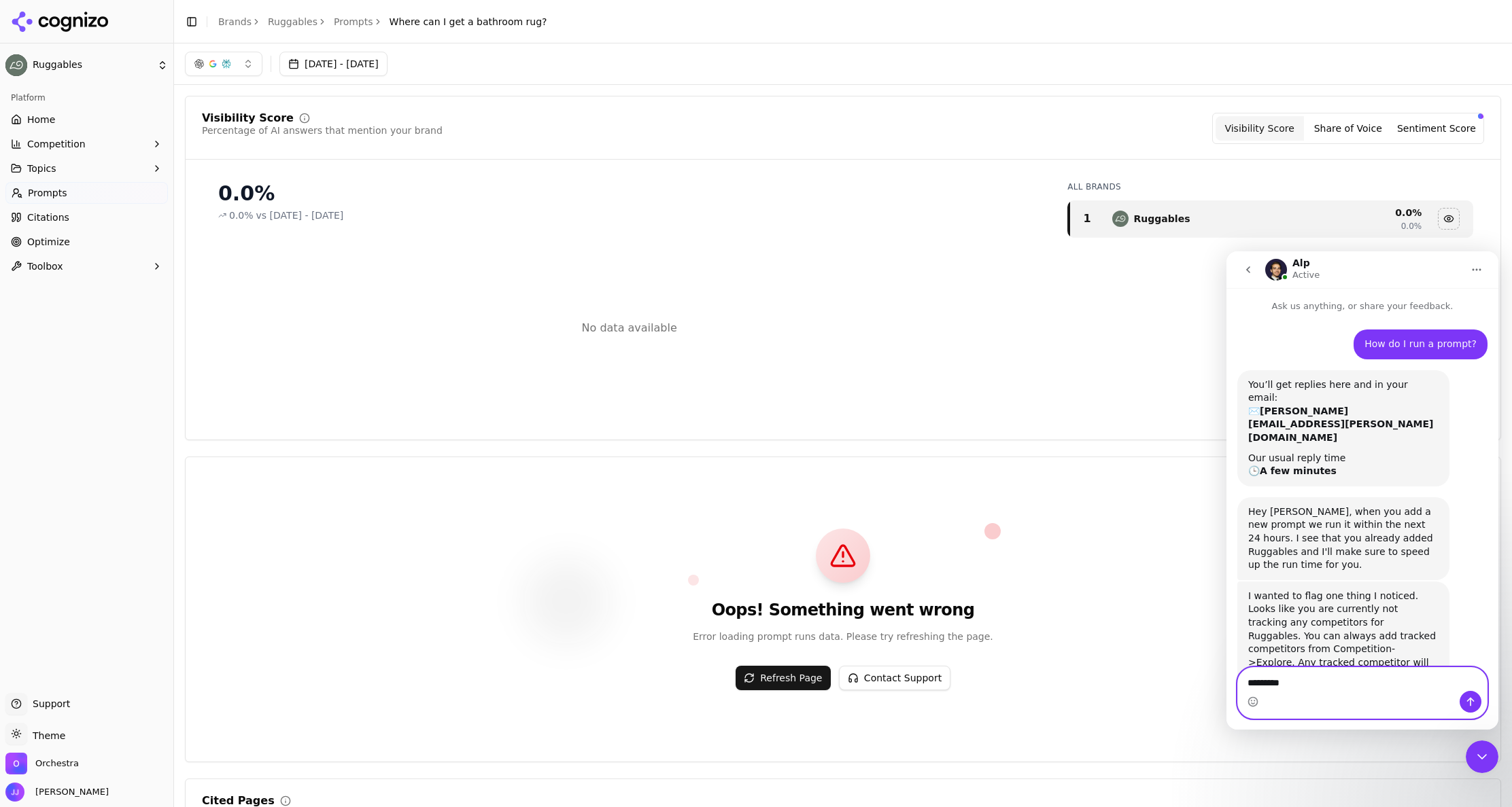
type textarea "**********"
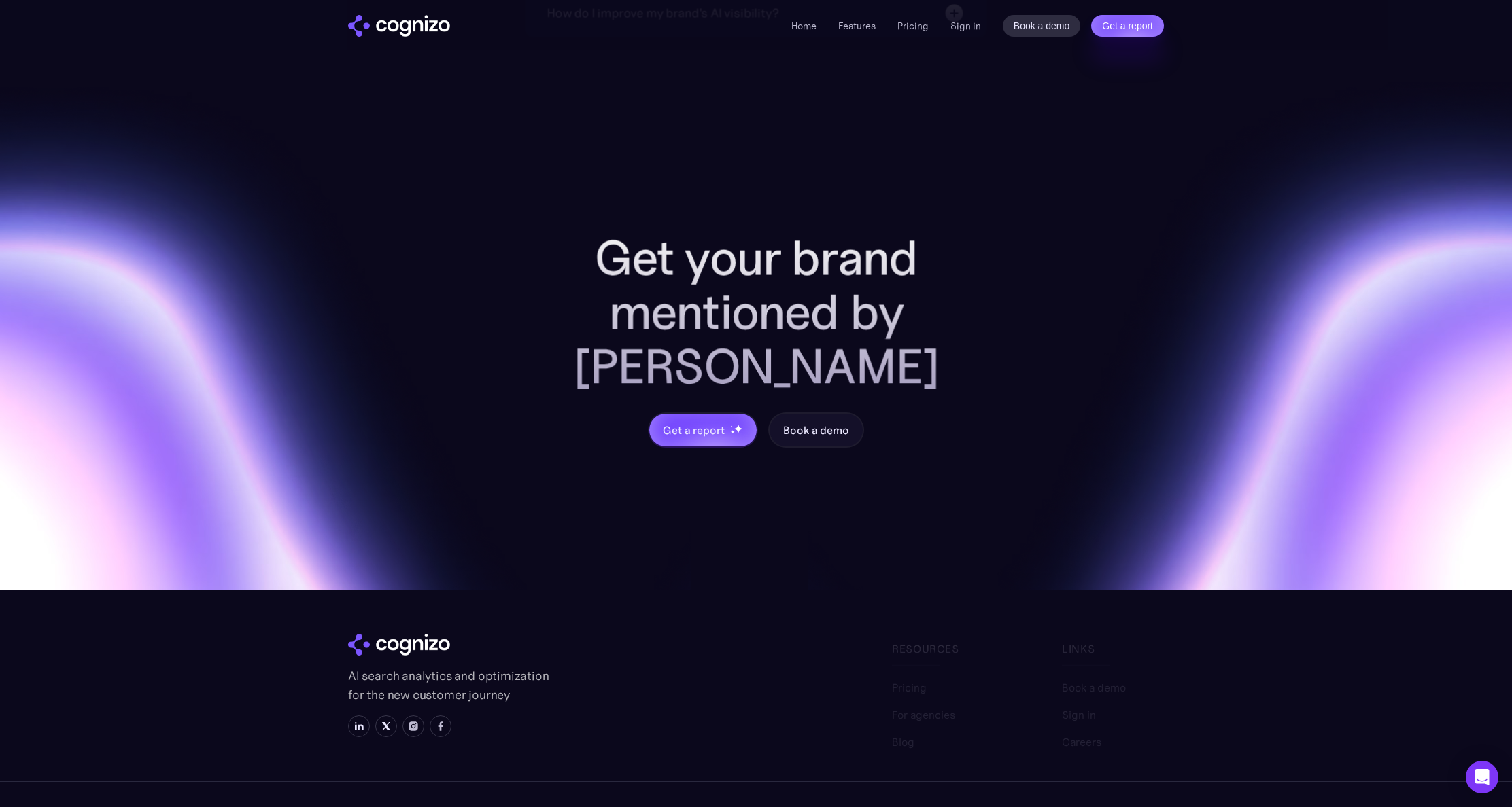
scroll to position [5179, 0]
click at [962, 715] on section "Get your brand mentioned by AI Get a report Book a demo AI search analytics and…" at bounding box center [756, 449] width 1512 height 824
